Goal: Information Seeking & Learning: Learn about a topic

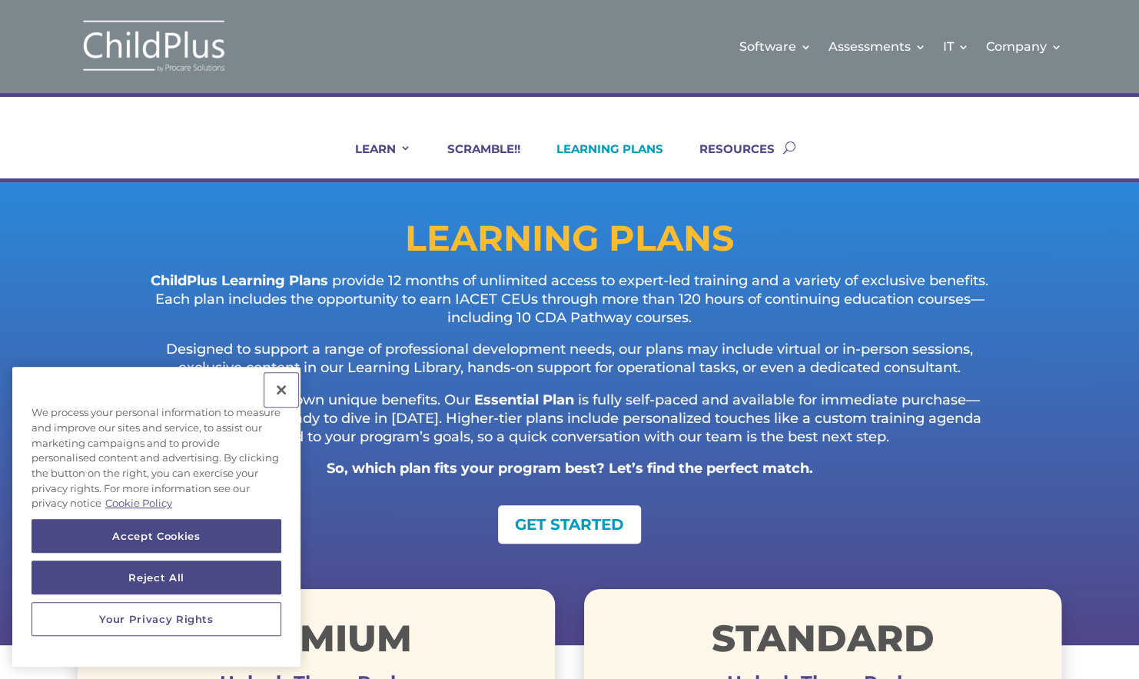
click at [281, 394] on button "Close" at bounding box center [281, 390] width 34 height 34
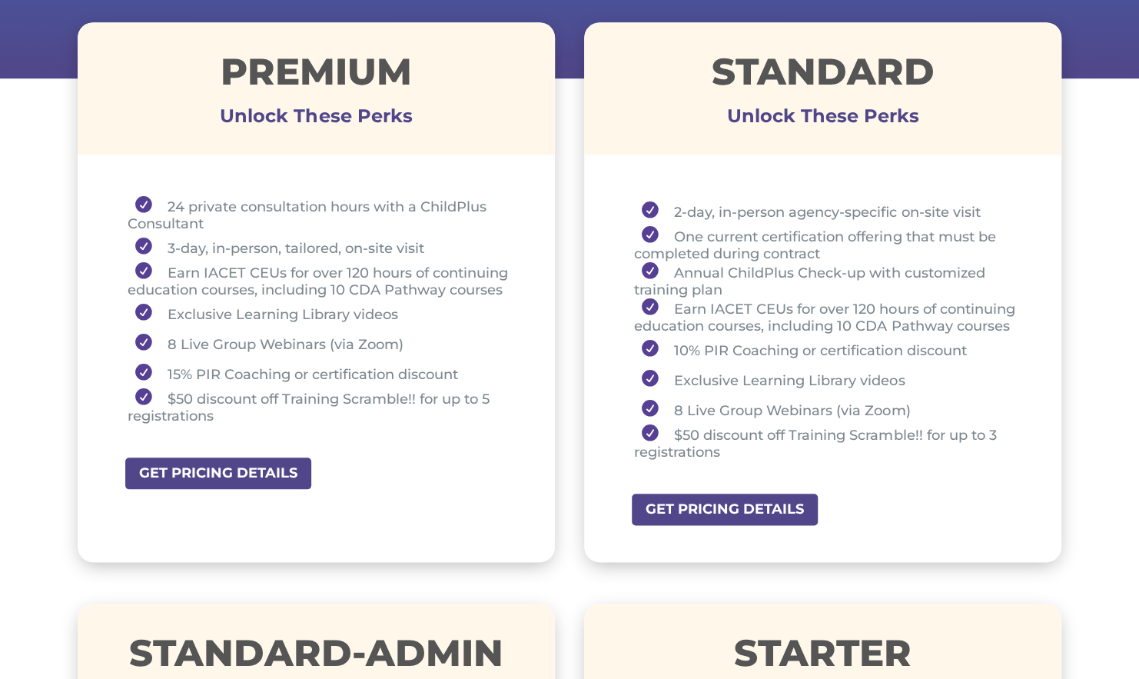
scroll to position [572, 0]
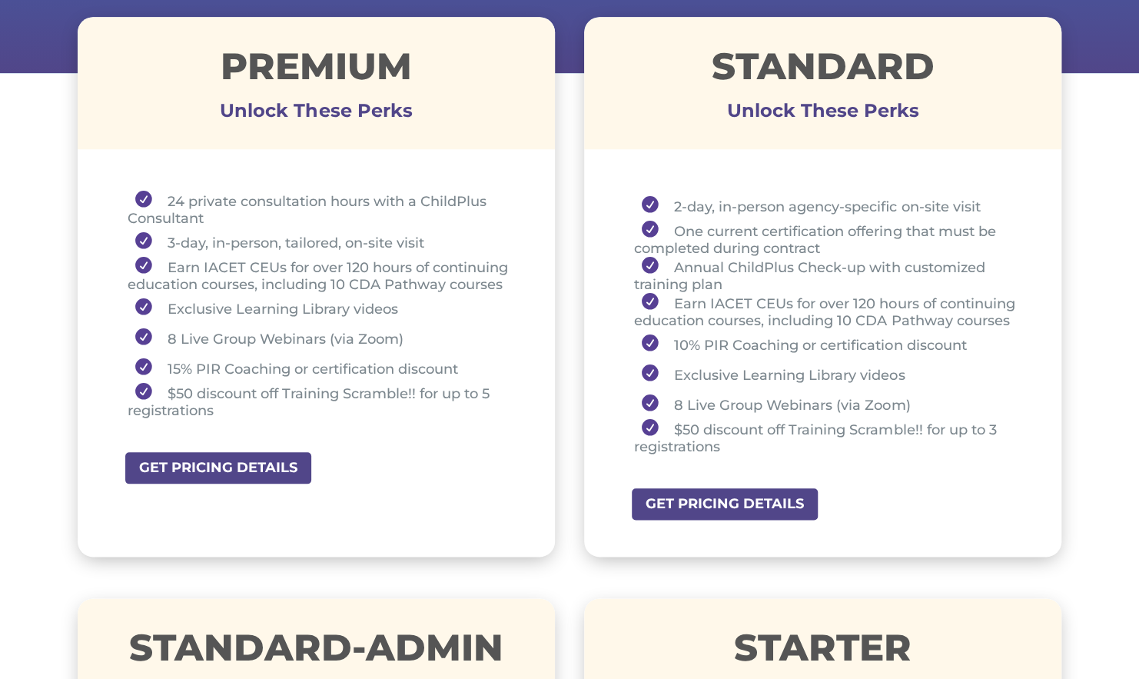
click at [1019, 605] on div "STARTER Unlock These Perks" at bounding box center [822, 664] width 477 height 132
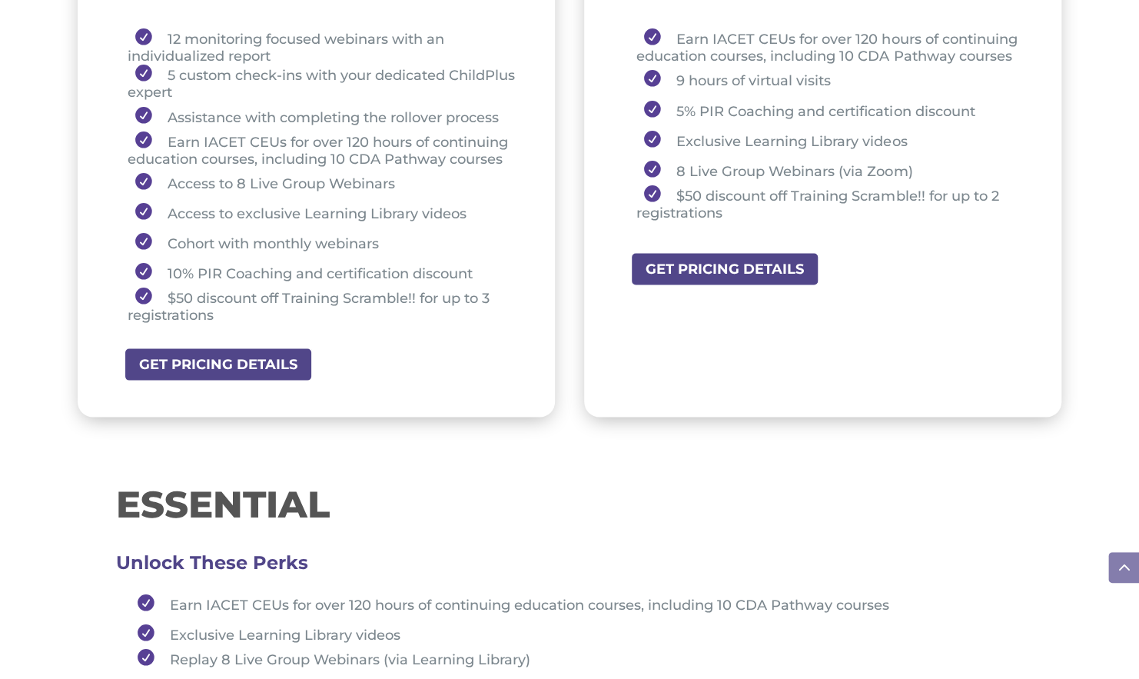
scroll to position [1316, 0]
click at [1007, 612] on li "Earn IACET CEUs for over 120 hours of continuing education courses, including 1…" at bounding box center [576, 602] width 893 height 30
click at [1024, 538] on div "ESSENTIAL Unlock These Perks Earn IACET CEUs for over 120 hours of continuing e…" at bounding box center [570, 585] width 984 height 256
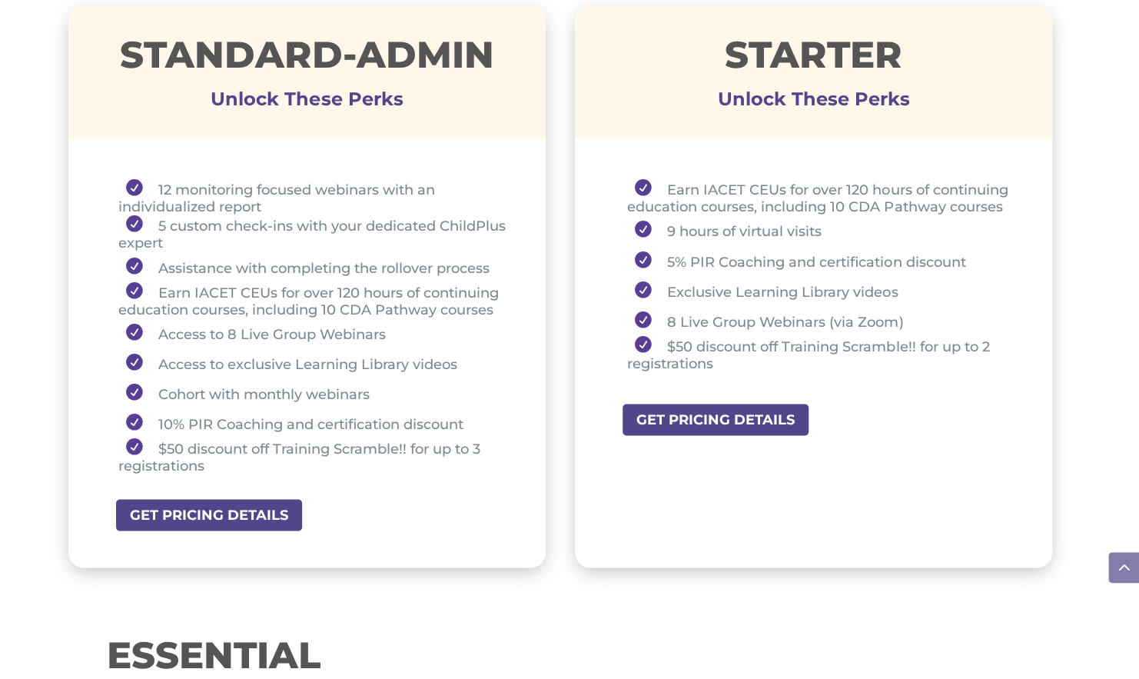
scroll to position [1164, 0]
click at [773, 425] on link "GET PRICING DETAILS" at bounding box center [720, 420] width 199 height 35
click at [228, 510] on link "GET PRICING DETAILS" at bounding box center [214, 515] width 199 height 35
click at [994, 564] on div "STARTER Unlock These Perks Earn IACET CEUs for over 120 hours of continuing edu…" at bounding box center [813, 287] width 477 height 563
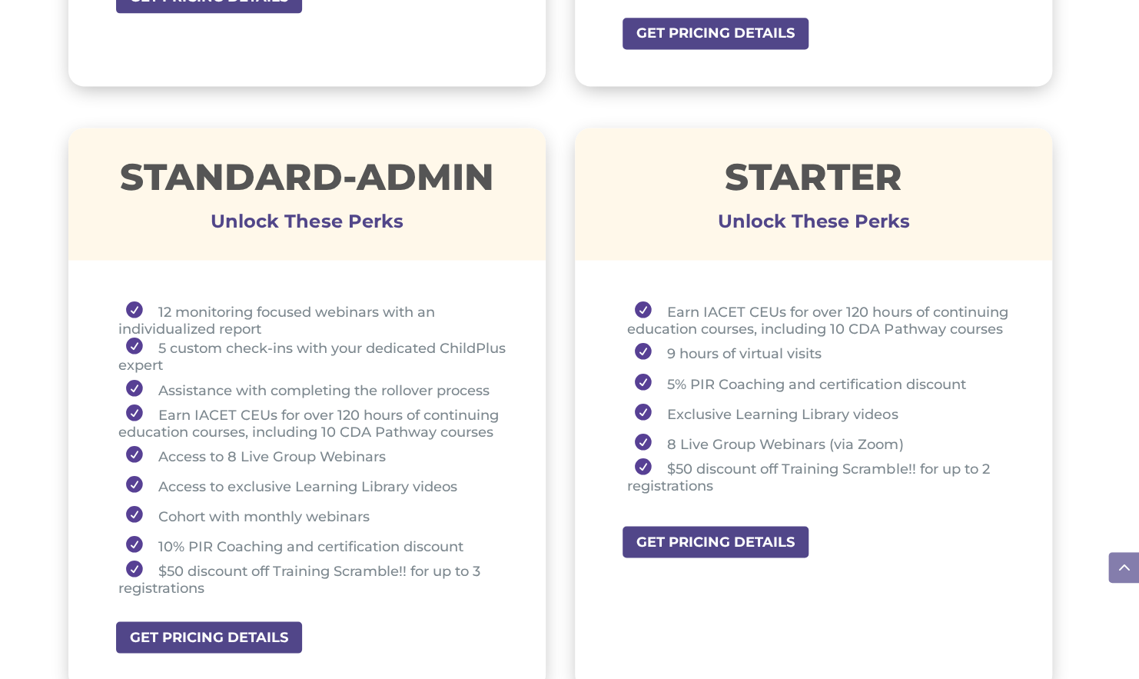
scroll to position [1058, 0]
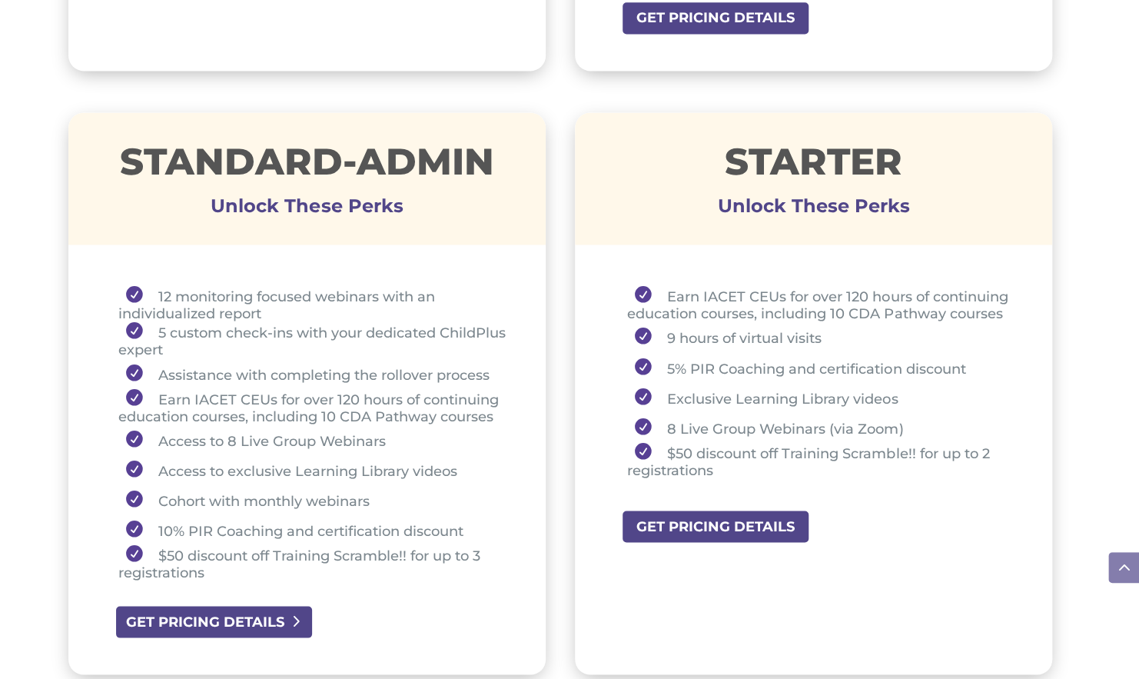
click at [228, 627] on link "GET PRICING DETAILS" at bounding box center [214, 621] width 199 height 35
click at [923, 477] on li "$50 discount off Training Scramble!! for up to 2 registrations" at bounding box center [820, 460] width 387 height 36
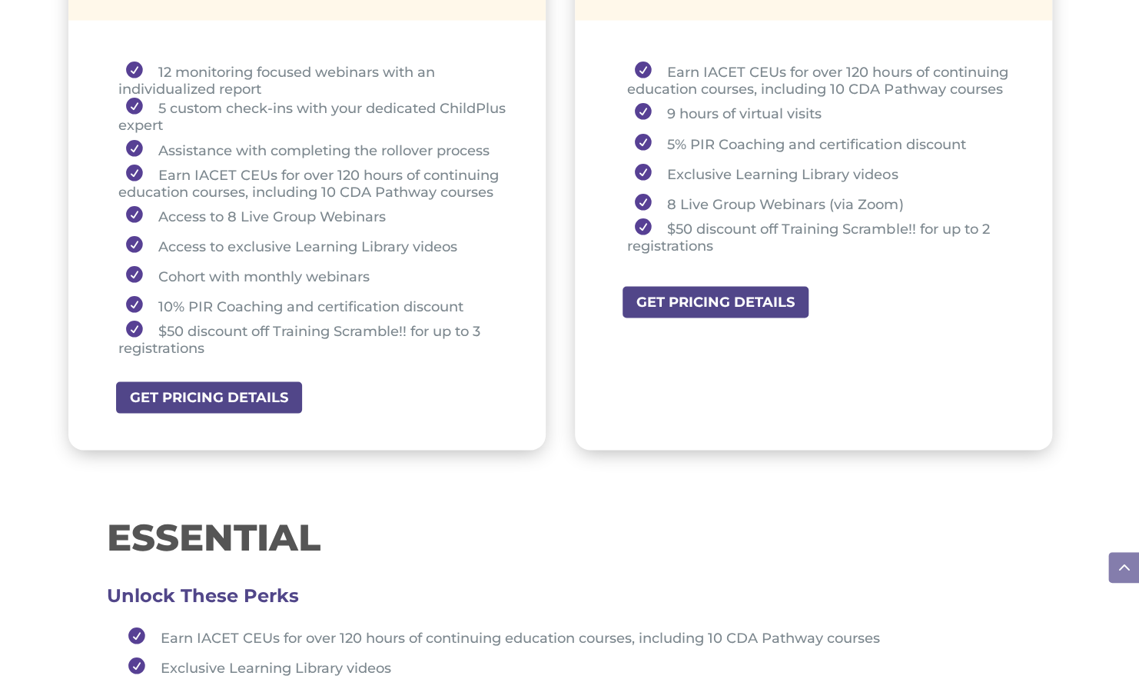
scroll to position [1282, 0]
click at [194, 393] on link "GET PRICING DETAILS" at bounding box center [214, 398] width 199 height 35
click at [729, 296] on link "GET PRICING DETAILS" at bounding box center [720, 302] width 199 height 35
